Goal: Use online tool/utility: Utilize a website feature to perform a specific function

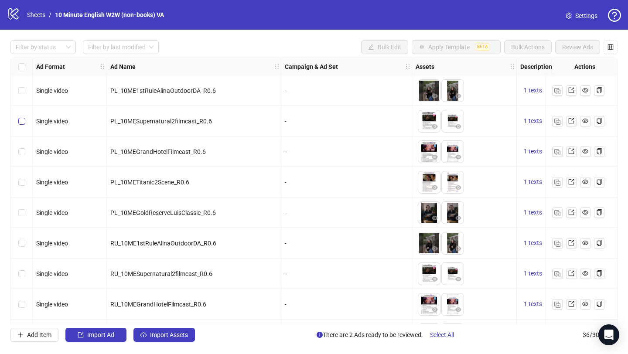
scroll to position [0, 86]
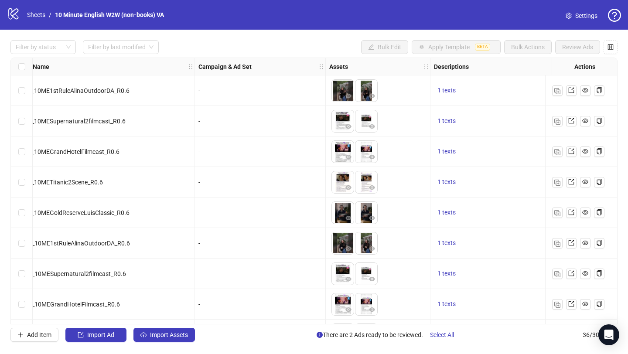
click at [213, 211] on div "-" at bounding box center [259, 213] width 123 height 10
click at [48, 332] on span "Add Item" at bounding box center [39, 334] width 24 height 7
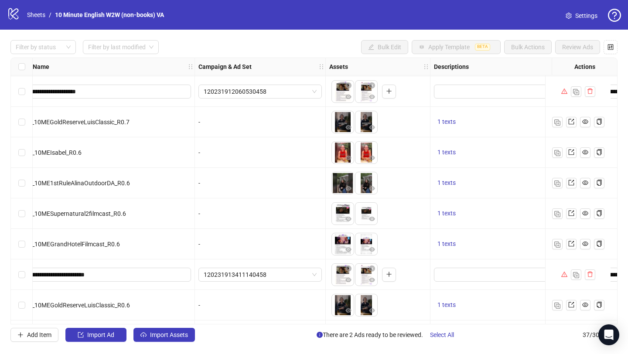
scroll to position [884, 86]
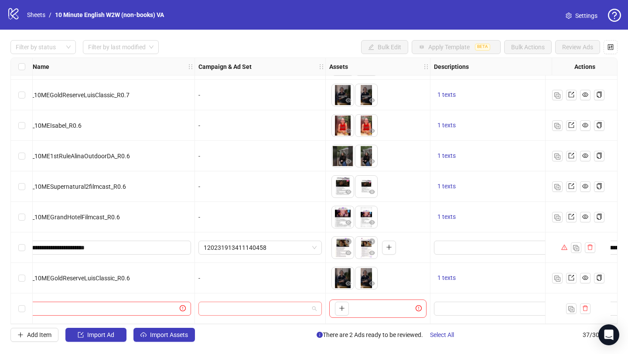
click at [314, 305] on span at bounding box center [260, 308] width 113 height 13
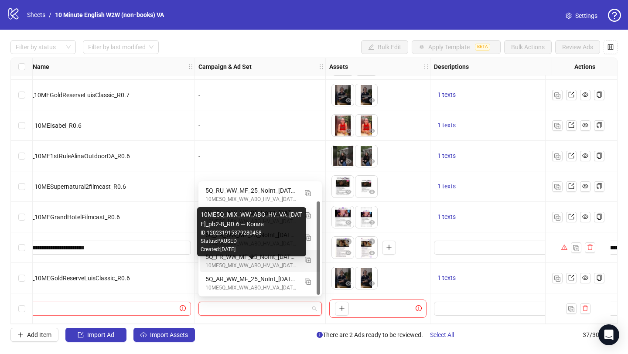
scroll to position [2, 0]
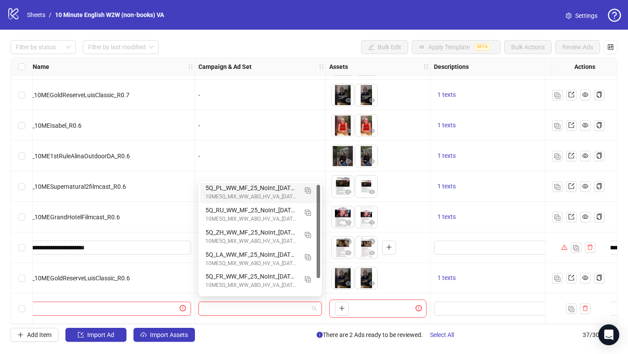
click at [238, 144] on div "-" at bounding box center [260, 156] width 131 height 31
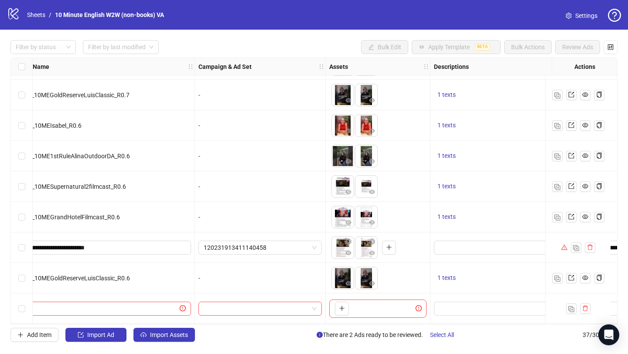
click at [282, 312] on div at bounding box center [260, 308] width 131 height 31
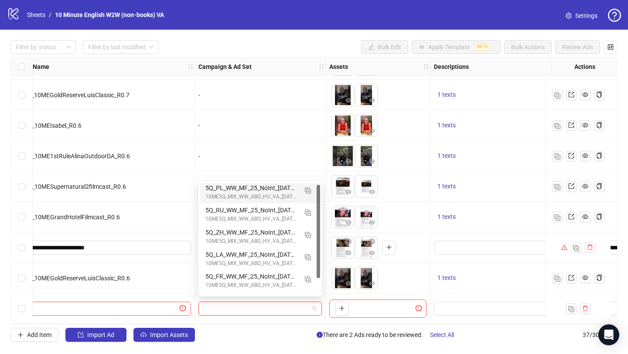
click at [286, 302] on input "search" at bounding box center [256, 308] width 105 height 13
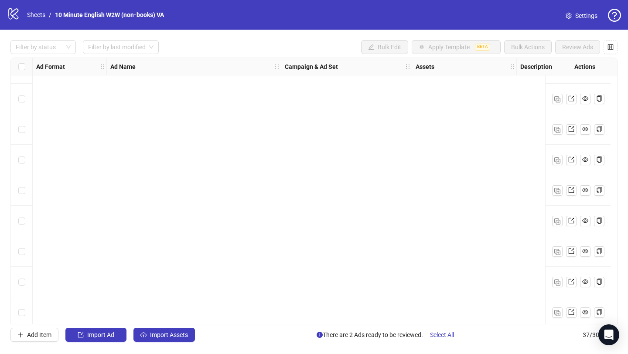
scroll to position [884, 0]
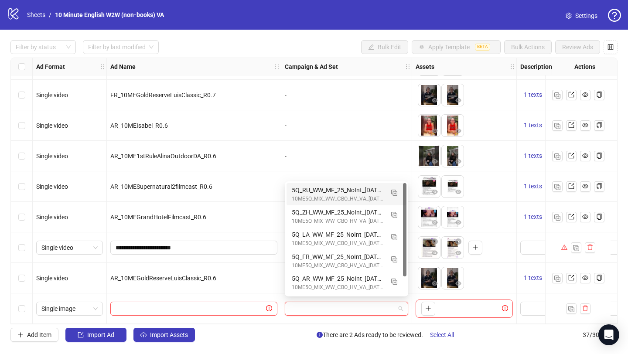
click at [379, 306] on input "search" at bounding box center [342, 308] width 105 height 13
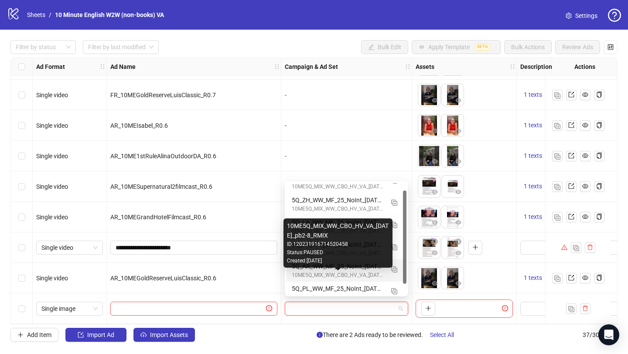
scroll to position [1, 0]
